Goal: Information Seeking & Learning: Learn about a topic

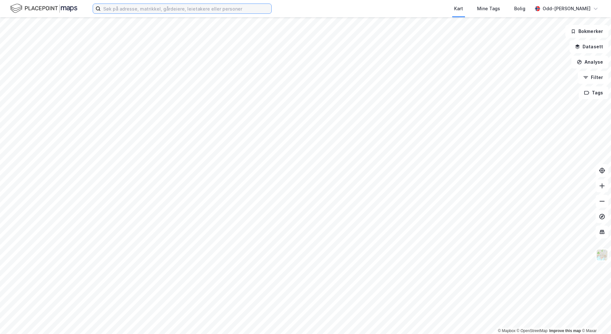
click at [133, 13] on input at bounding box center [186, 9] width 171 height 10
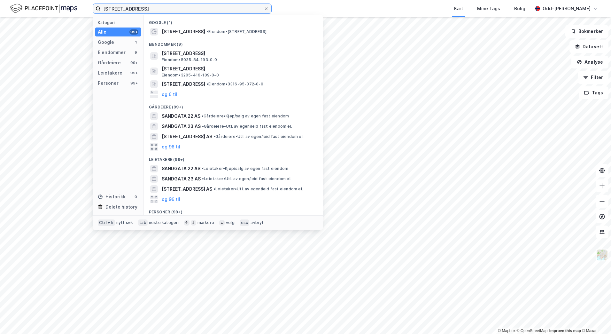
click at [136, 8] on input "sandgata 2" at bounding box center [182, 9] width 163 height 10
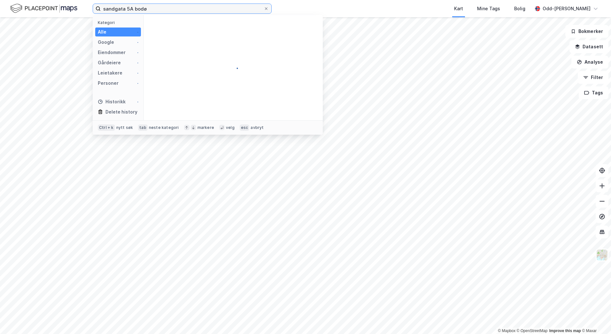
type input "sandgata 5A bodø"
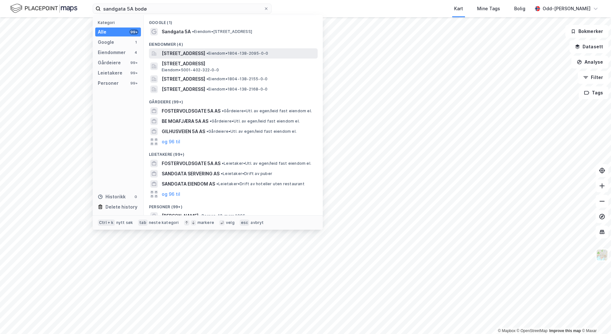
click at [201, 52] on span "[STREET_ADDRESS]" at bounding box center [183, 54] width 43 height 8
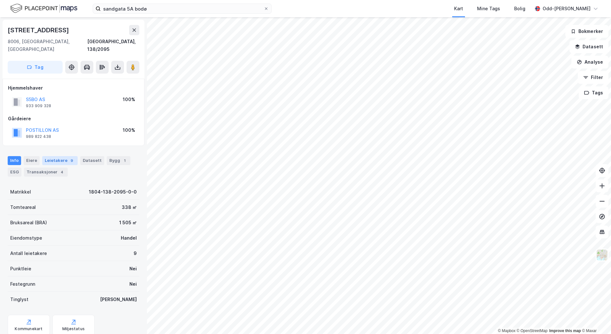
click at [57, 156] on div "Leietakere 9" at bounding box center [59, 160] width 35 height 9
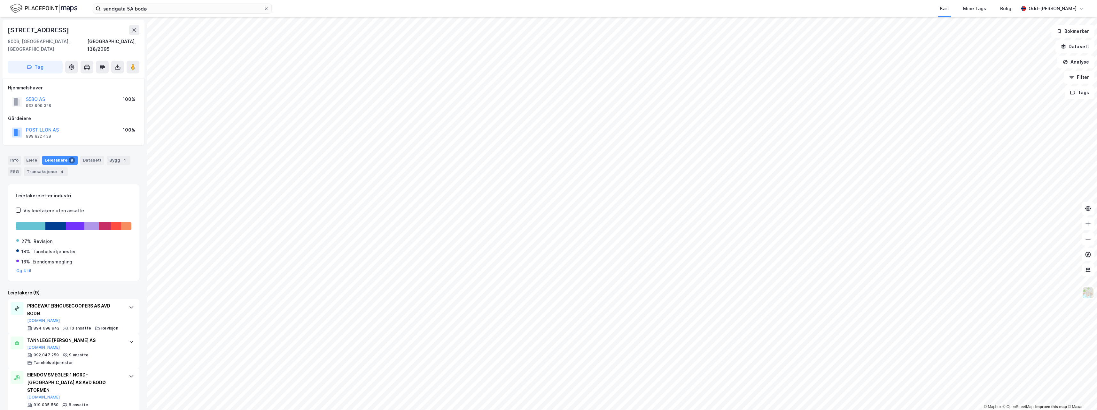
click at [59, 156] on div "Leietakere 9" at bounding box center [59, 160] width 35 height 9
click at [88, 289] on div "Leietakere (9)" at bounding box center [74, 293] width 132 height 8
click at [13, 156] on div "Info" at bounding box center [14, 160] width 13 height 9
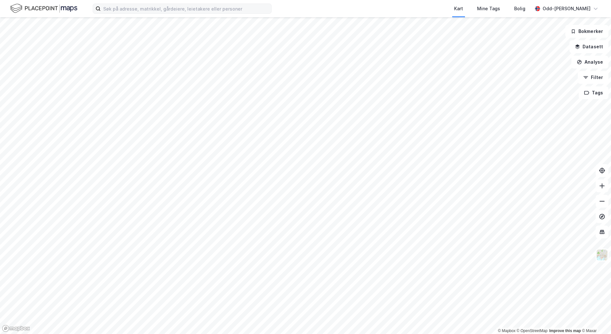
click at [105, 14] on div "Kart Mine Tags [PERSON_NAME]" at bounding box center [305, 8] width 611 height 17
click at [107, 10] on input at bounding box center [186, 9] width 171 height 10
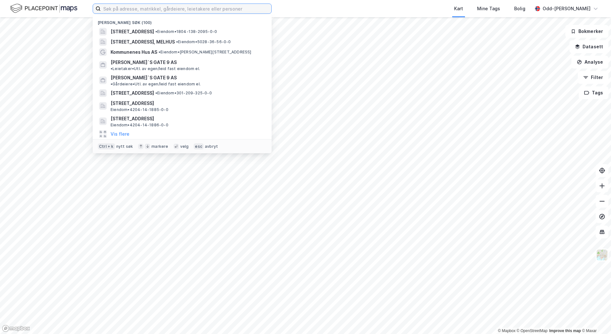
paste input "[STREET_ADDRESS]"
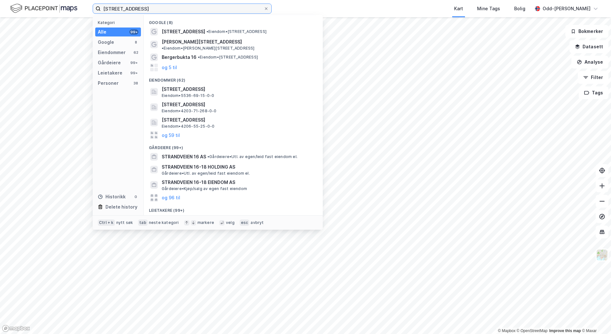
drag, startPoint x: 141, startPoint y: 7, endPoint x: 80, endPoint y: 12, distance: 61.3
click at [80, 12] on div "[STREET_ADDRESS] Kategori Alle 99+ Google 8 Eiendommer 62 Gårdeiere 99+ Leietak…" at bounding box center [305, 8] width 611 height 17
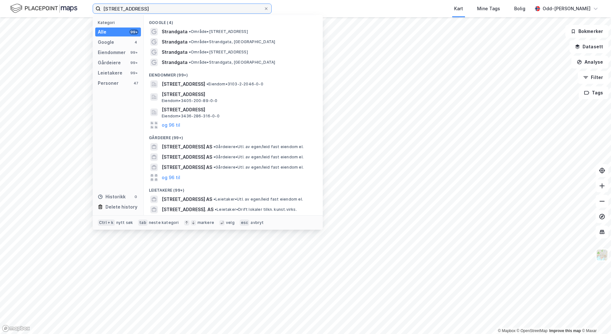
type input "[STREET_ADDRESS]"
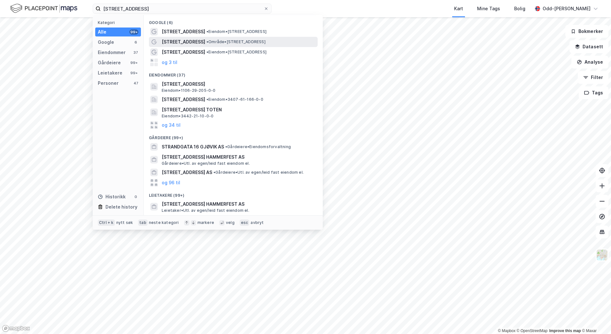
click at [191, 41] on span "[STREET_ADDRESS]" at bounding box center [183, 42] width 43 height 8
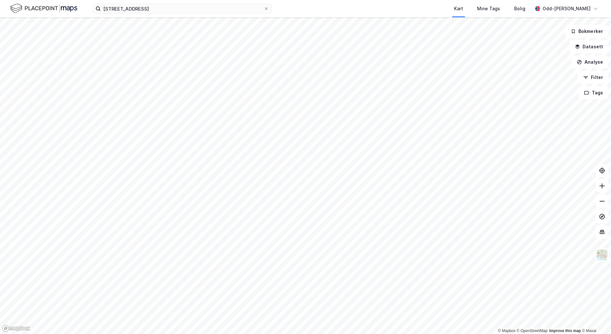
click at [123, 14] on div "[STREET_ADDRESS] Kart Mine Tags [PERSON_NAME]" at bounding box center [305, 8] width 611 height 17
click at [120, 9] on input "[STREET_ADDRESS]" at bounding box center [182, 9] width 163 height 10
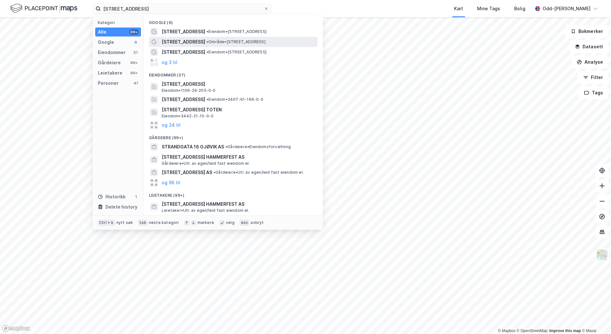
click at [175, 42] on span "[STREET_ADDRESS]" at bounding box center [183, 42] width 43 height 8
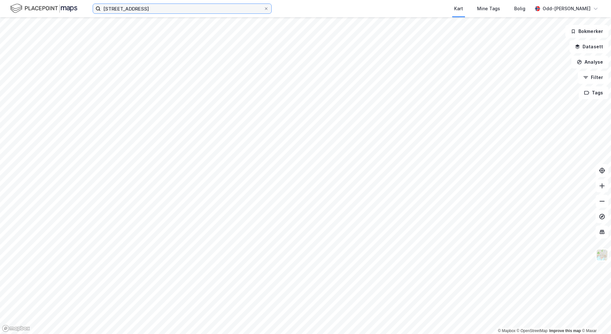
click at [134, 11] on input "[STREET_ADDRESS]" at bounding box center [182, 9] width 163 height 10
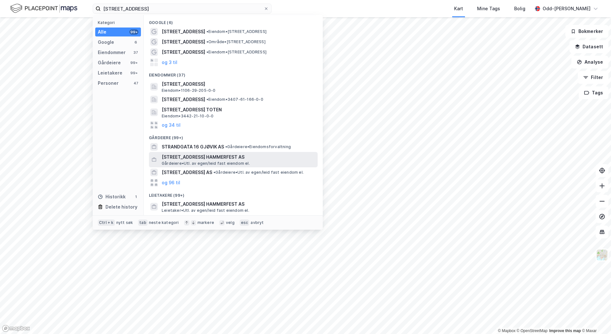
click at [183, 160] on span "[STREET_ADDRESS] HAMMERFEST AS" at bounding box center [238, 157] width 153 height 8
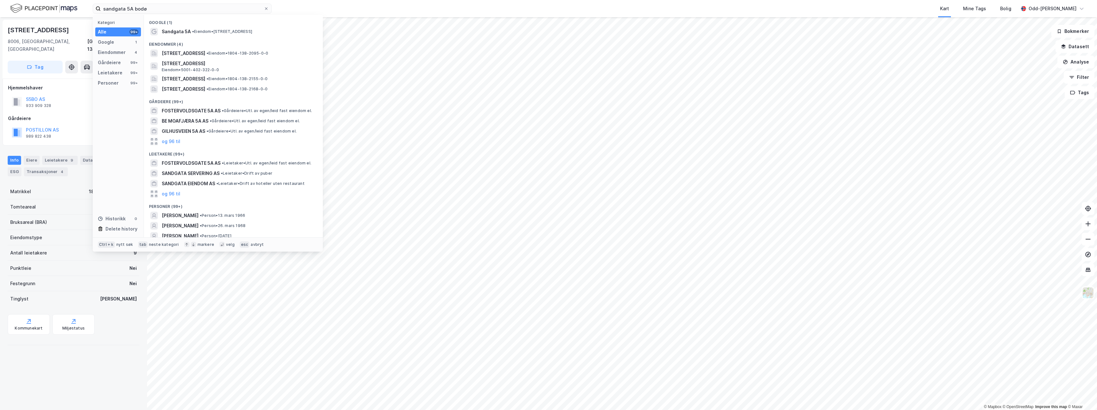
click at [164, 4] on input "sandgata 5A bodø" at bounding box center [182, 9] width 163 height 10
drag, startPoint x: 164, startPoint y: 6, endPoint x: 81, endPoint y: 9, distance: 83.1
click at [82, 8] on div "sandgata 5A bodø Kategori Alle 99+ Google 1 Eiendommer 4 Gårdeiere 99+ Leietake…" at bounding box center [548, 8] width 1097 height 17
click at [59, 169] on div "4" at bounding box center [62, 172] width 6 height 6
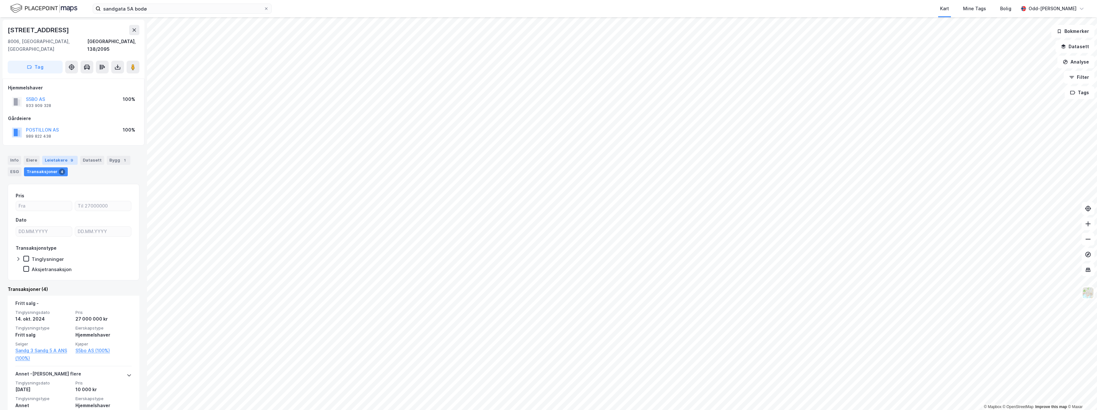
click at [58, 156] on div "Leietakere 9" at bounding box center [59, 160] width 35 height 9
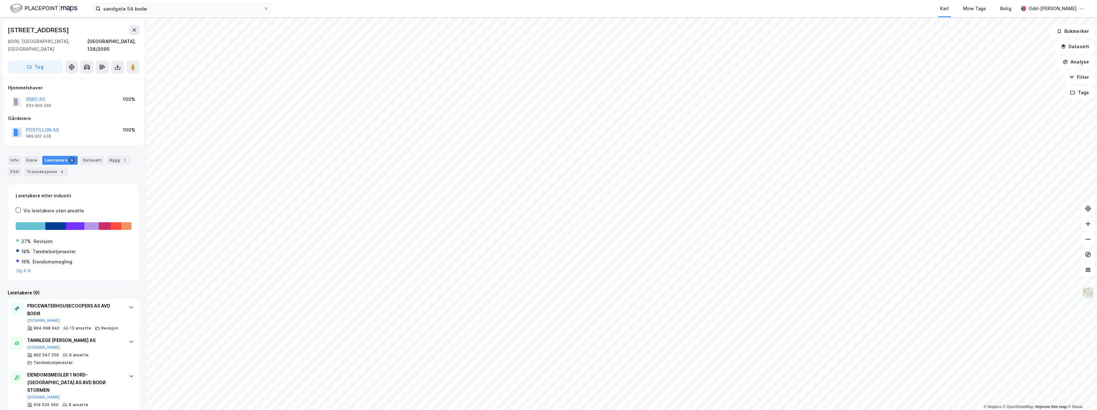
click at [159, 15] on div "sandgata 5A bodø Kart Mine Tags Bolig Odd-Arne Lundring" at bounding box center [548, 8] width 1097 height 17
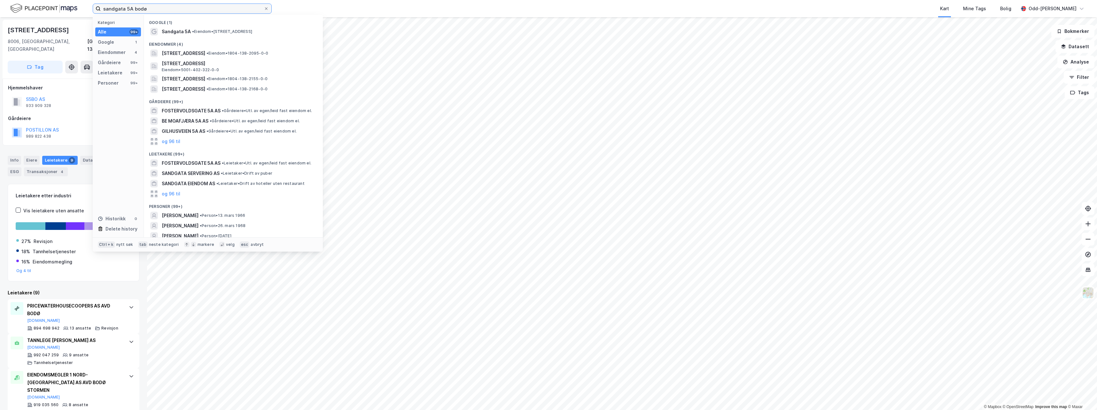
drag, startPoint x: 160, startPoint y: 11, endPoint x: 95, endPoint y: 11, distance: 65.2
click at [95, 11] on label "sandgata 5A bodø" at bounding box center [182, 9] width 179 height 10
drag, startPoint x: 152, startPoint y: 6, endPoint x: -1, endPoint y: 6, distance: 153.1
click at [0, 6] on html "strandgata 5 Kategori Alle 99+ Google 1 Eiendommer 38 Gårdeiere 99+ Leietakere …" at bounding box center [548, 205] width 1097 height 410
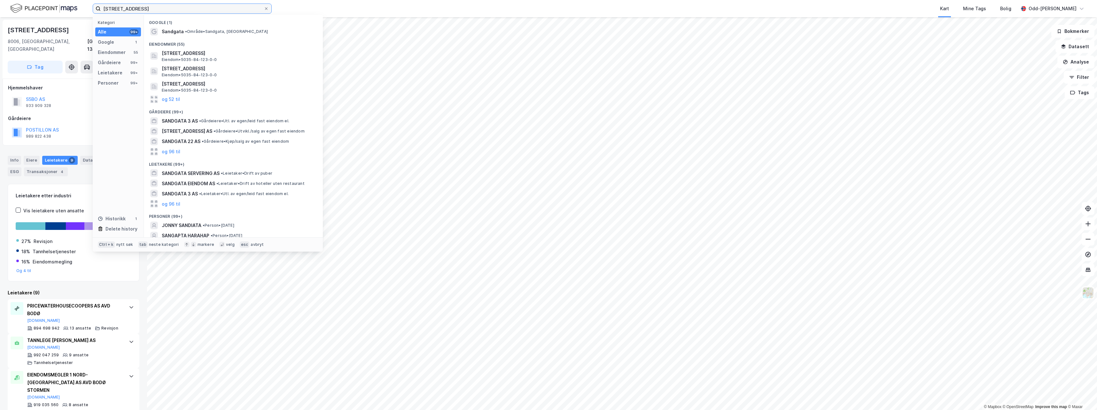
type input "sandgata 5"
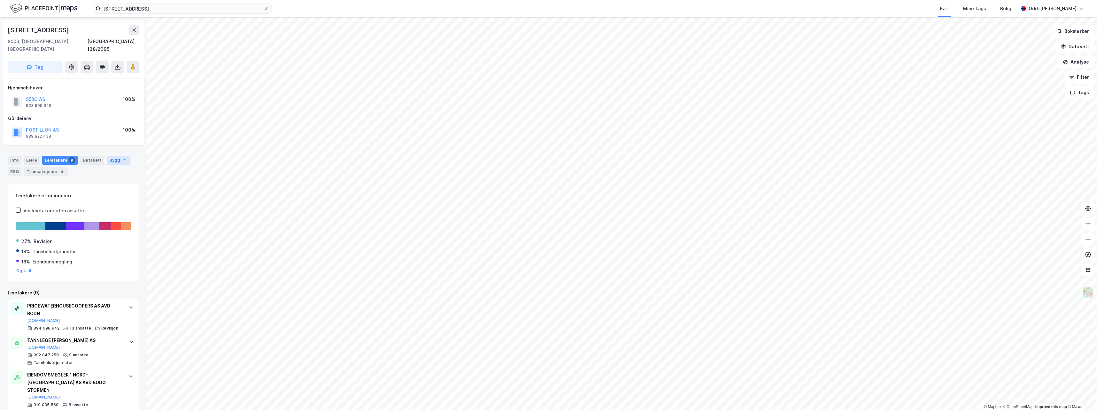
click at [111, 156] on div "Bygg 1" at bounding box center [119, 160] width 24 height 9
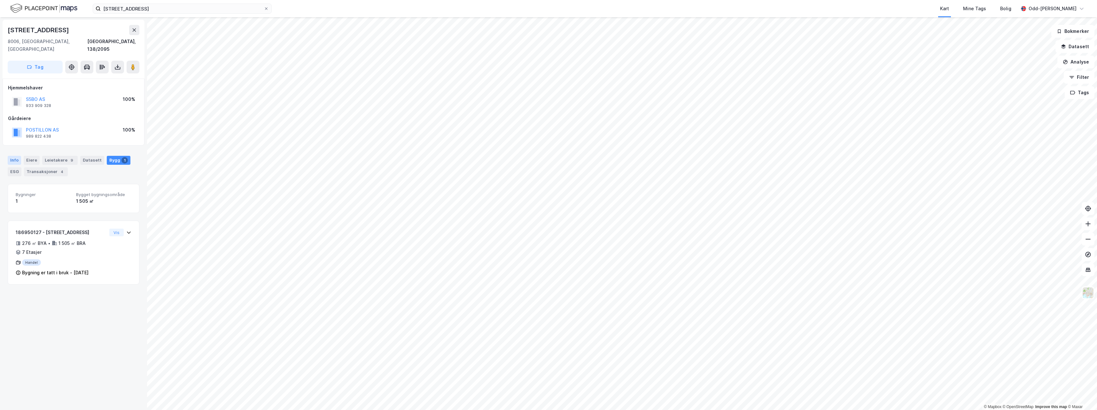
click at [15, 156] on div "Info" at bounding box center [14, 160] width 13 height 9
